Goal: Task Accomplishment & Management: Manage account settings

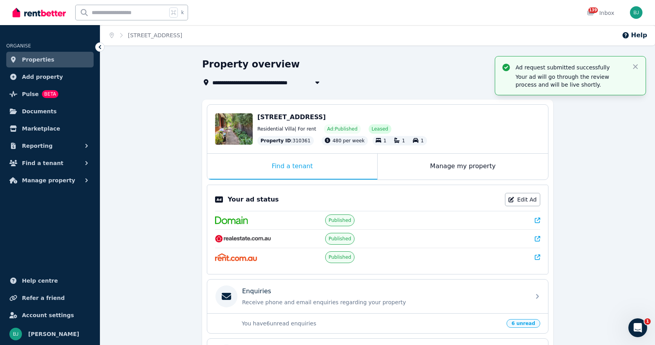
click at [48, 58] on span "Properties" at bounding box center [38, 59] width 33 height 9
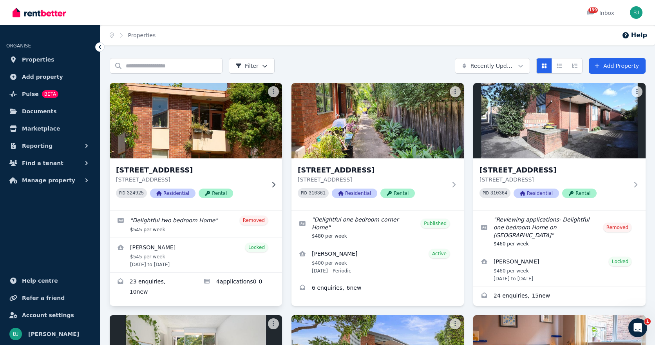
click at [231, 170] on h3 "[STREET_ADDRESS]" at bounding box center [190, 170] width 149 height 11
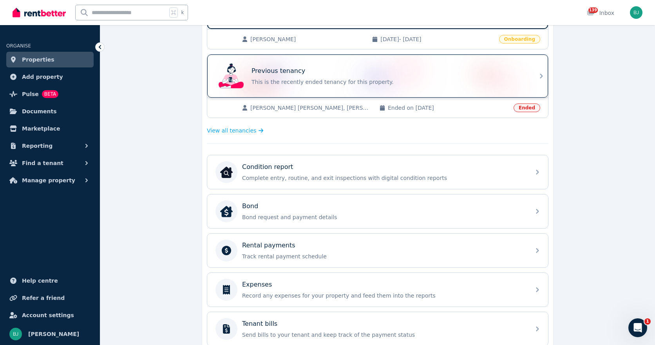
scroll to position [206, 0]
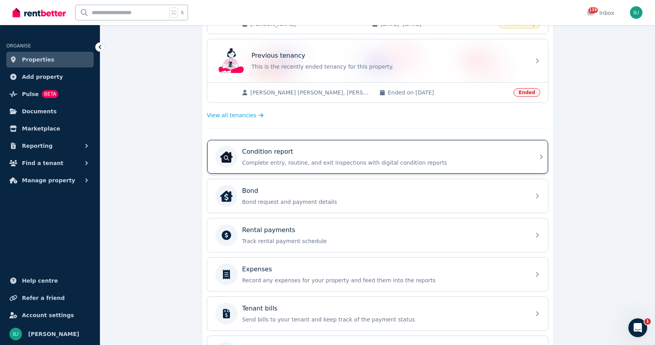
click at [396, 163] on p "Complete entry, routine, and exit inspections with digital condition reports" at bounding box center [384, 163] width 284 height 8
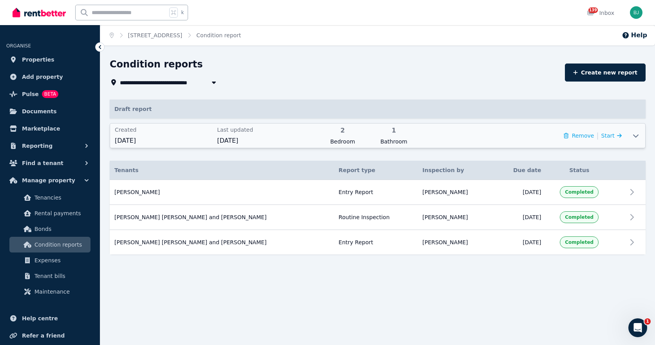
click at [488, 140] on div "Remove | Start" at bounding box center [522, 136] width 200 height 20
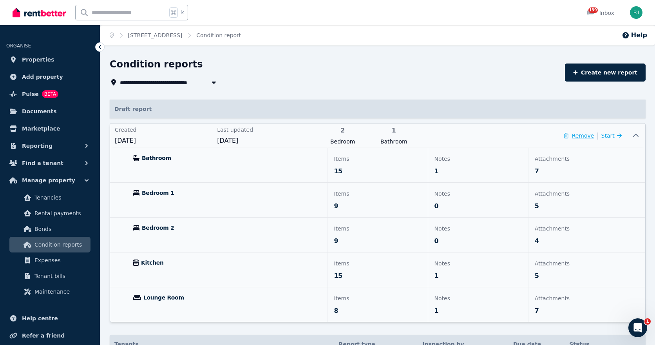
click at [580, 134] on button "Remove" at bounding box center [579, 136] width 30 height 8
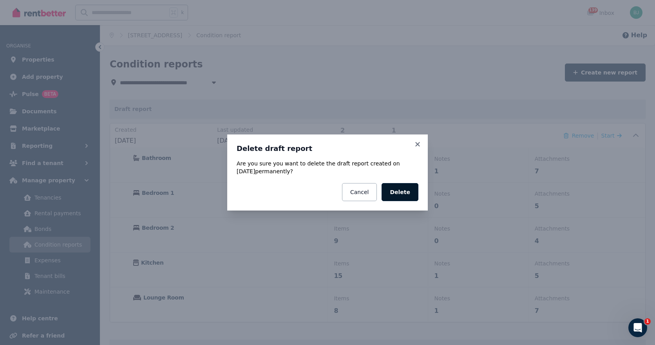
click at [407, 190] on button "Delete" at bounding box center [400, 192] width 37 height 18
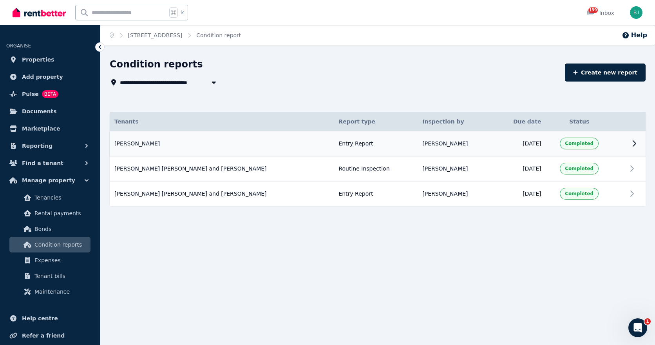
click at [552, 143] on td "Completed" at bounding box center [579, 143] width 67 height 25
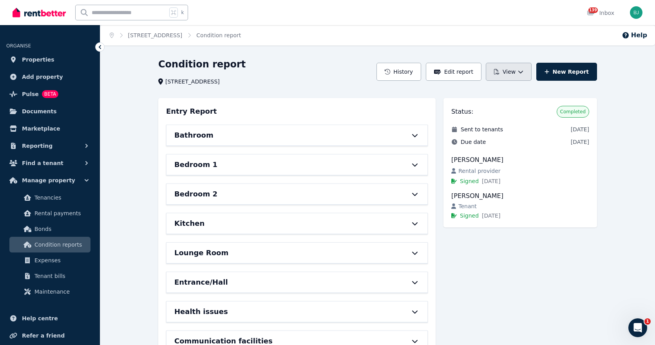
click at [519, 64] on button "View" at bounding box center [509, 72] width 46 height 18
click at [506, 93] on div "View report" at bounding box center [494, 93] width 66 height 8
click at [35, 59] on span "Properties" at bounding box center [38, 59] width 33 height 9
